Goal: Find contact information: Find contact information

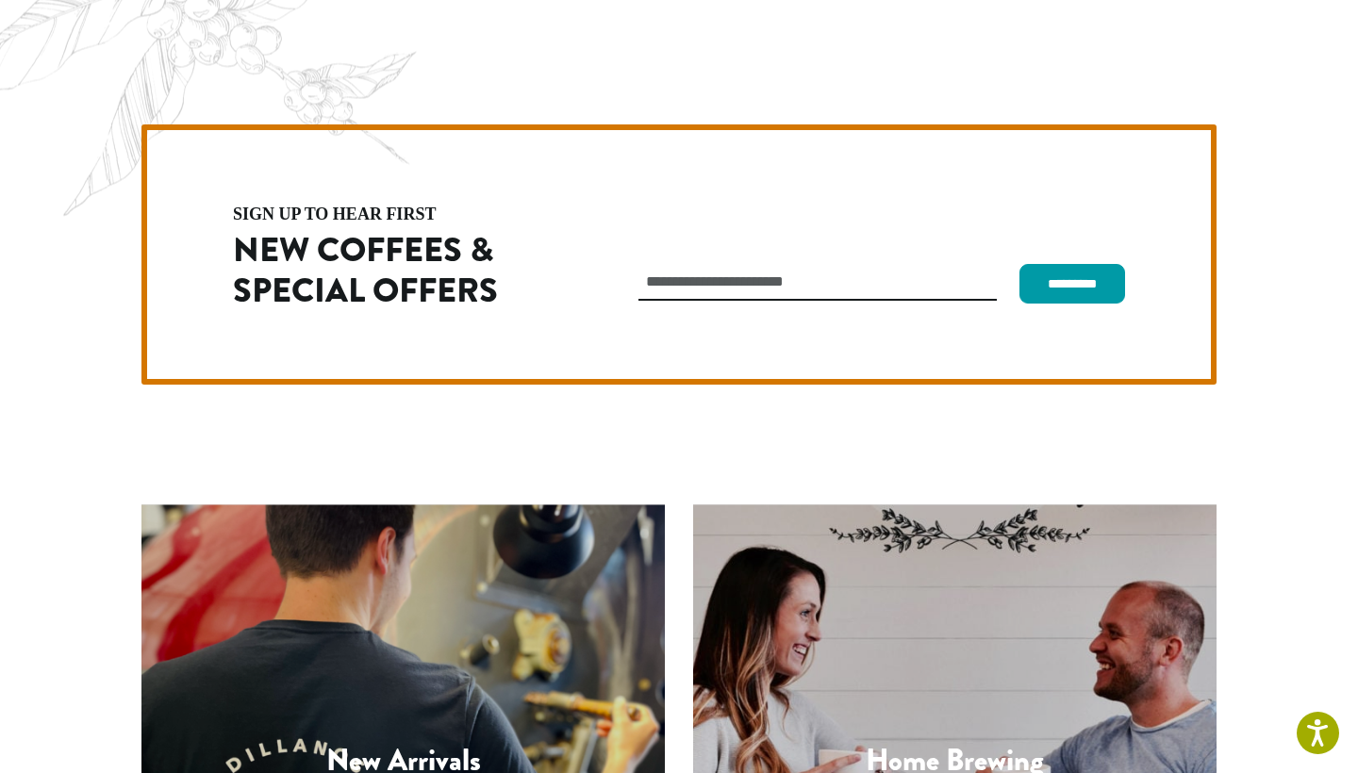
scroll to position [5322, 0]
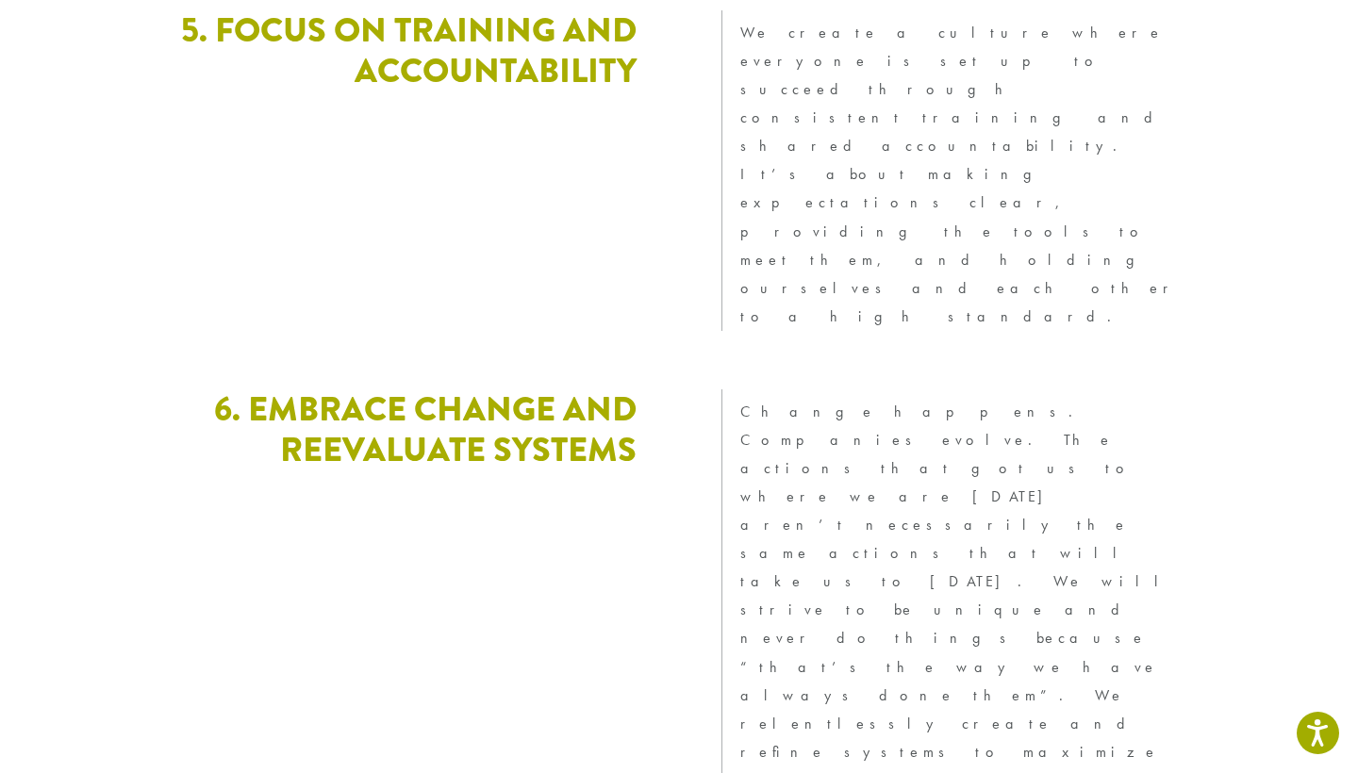
scroll to position [5198, 0]
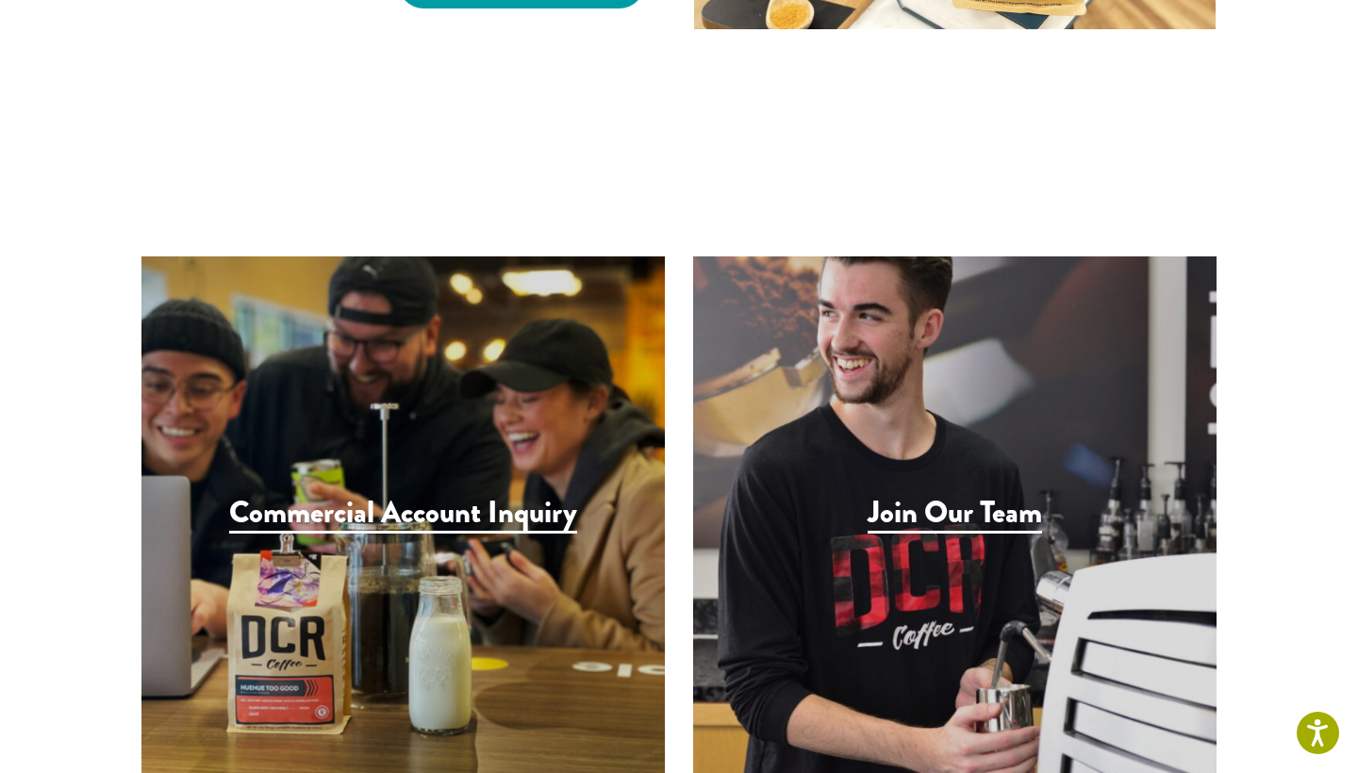
scroll to position [1712, 0]
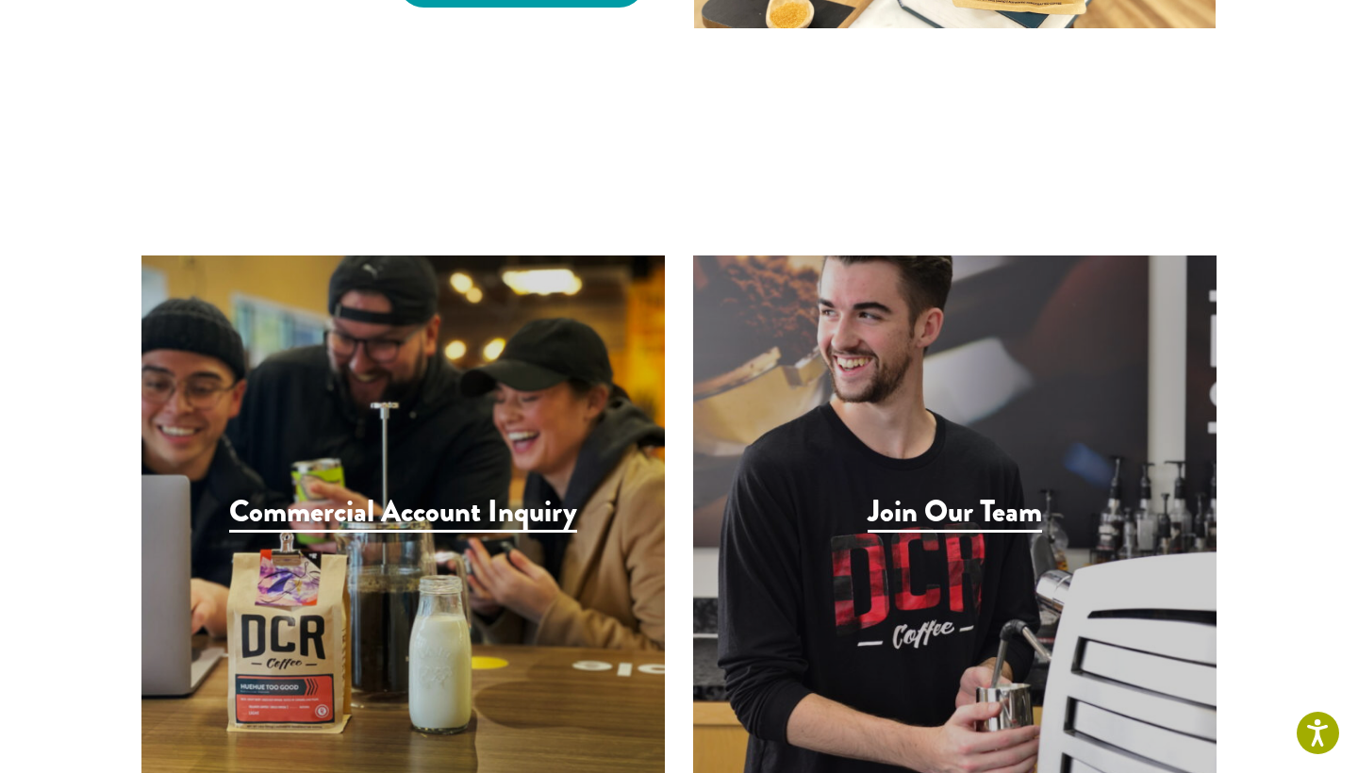
click at [924, 494] on h3 "Join Our Team" at bounding box center [954, 513] width 174 height 39
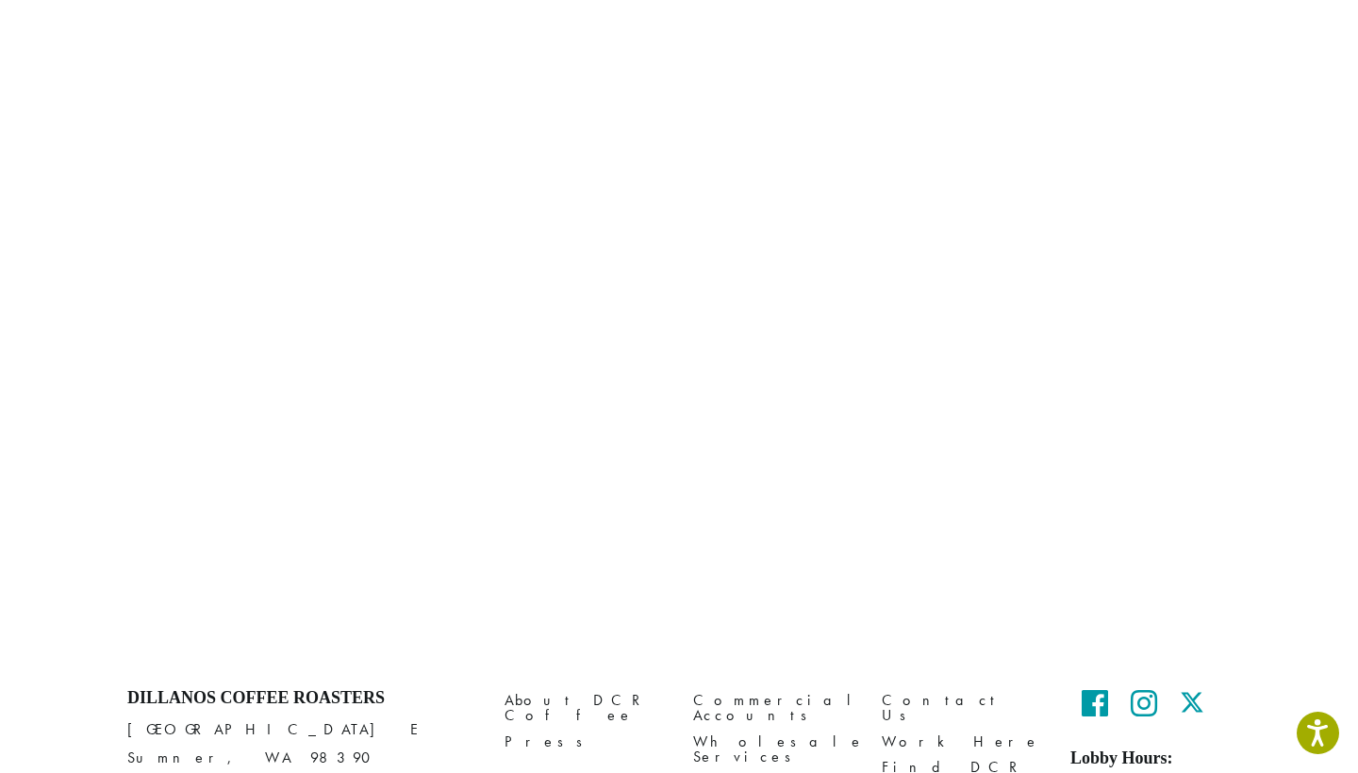
scroll to position [747, 0]
